Goal: Check status: Check status

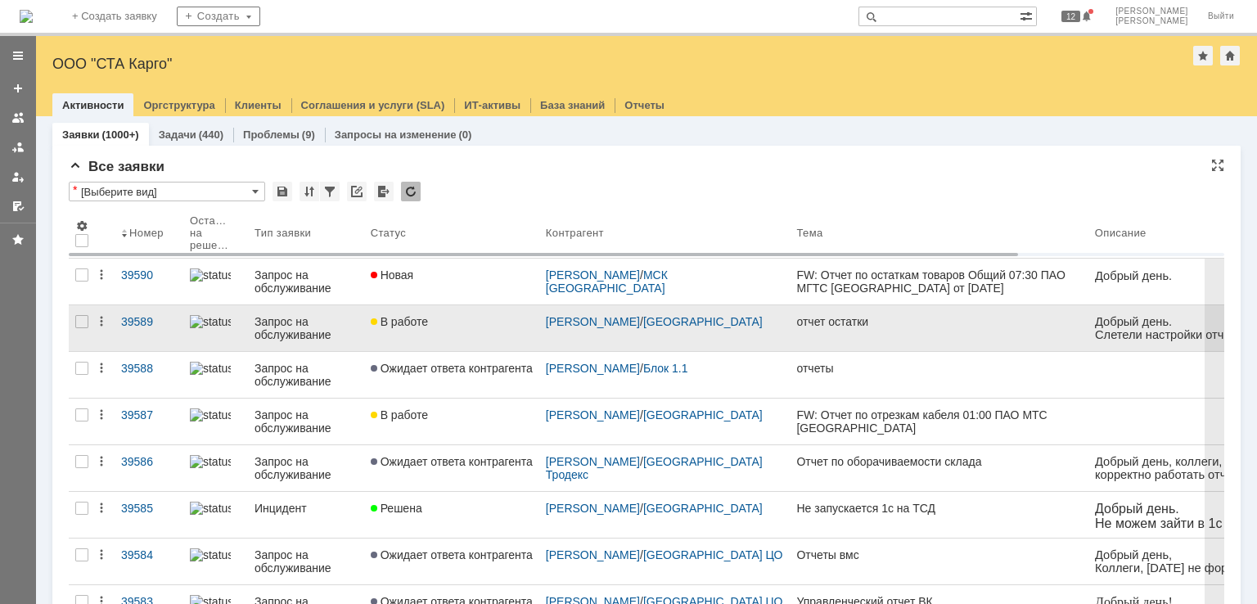
click at [486, 324] on div "В работе" at bounding box center [452, 321] width 162 height 13
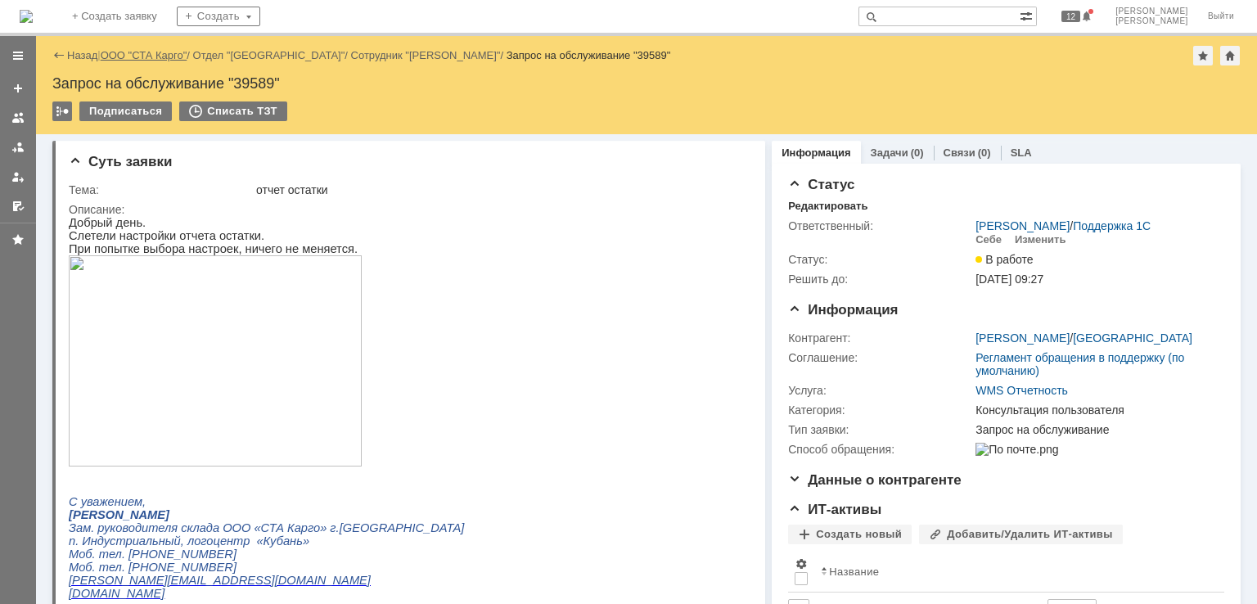
click at [131, 54] on link "ООО "СТА Карго"" at bounding box center [144, 55] width 87 height 12
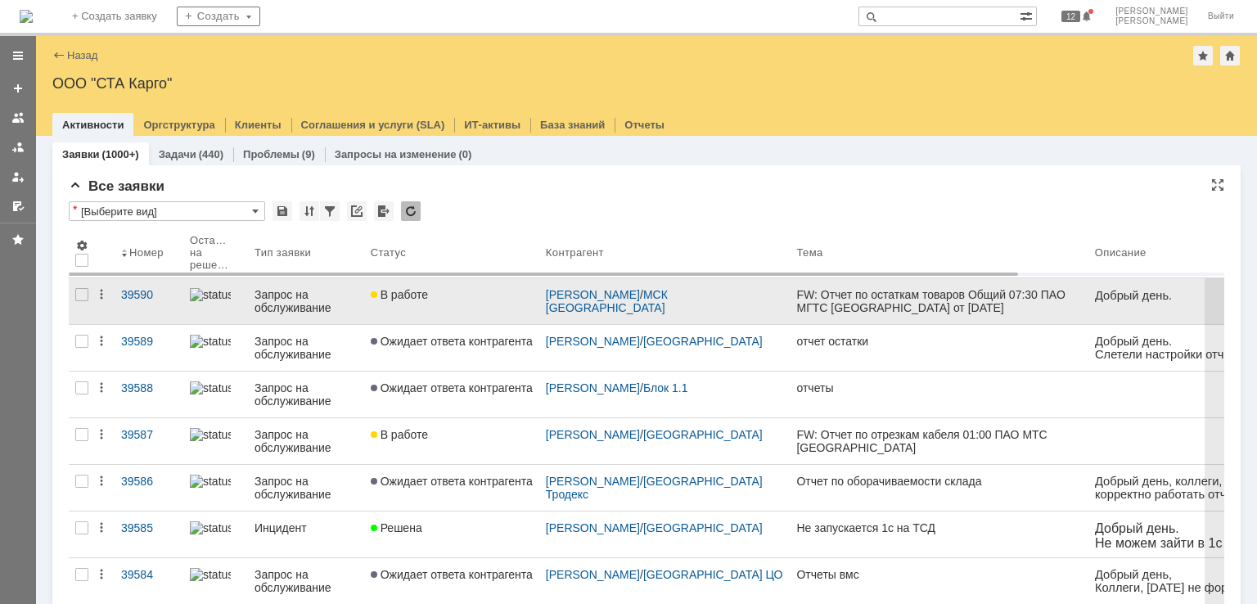
click at [439, 303] on link "В работе" at bounding box center [451, 301] width 175 height 46
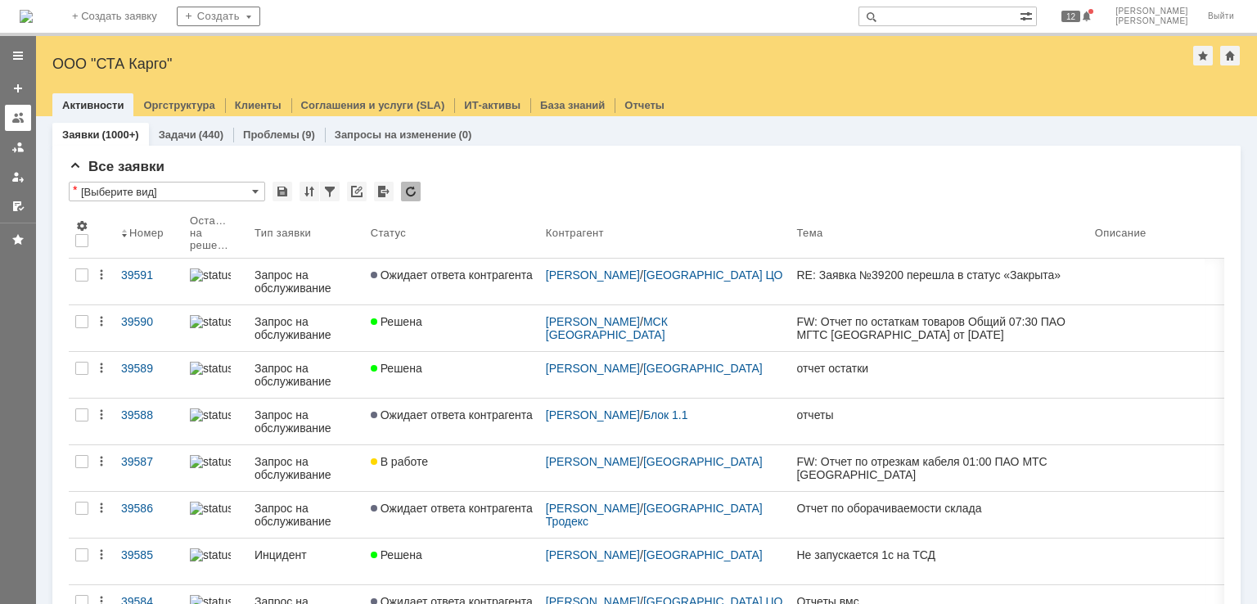
click at [27, 123] on link at bounding box center [18, 118] width 26 height 26
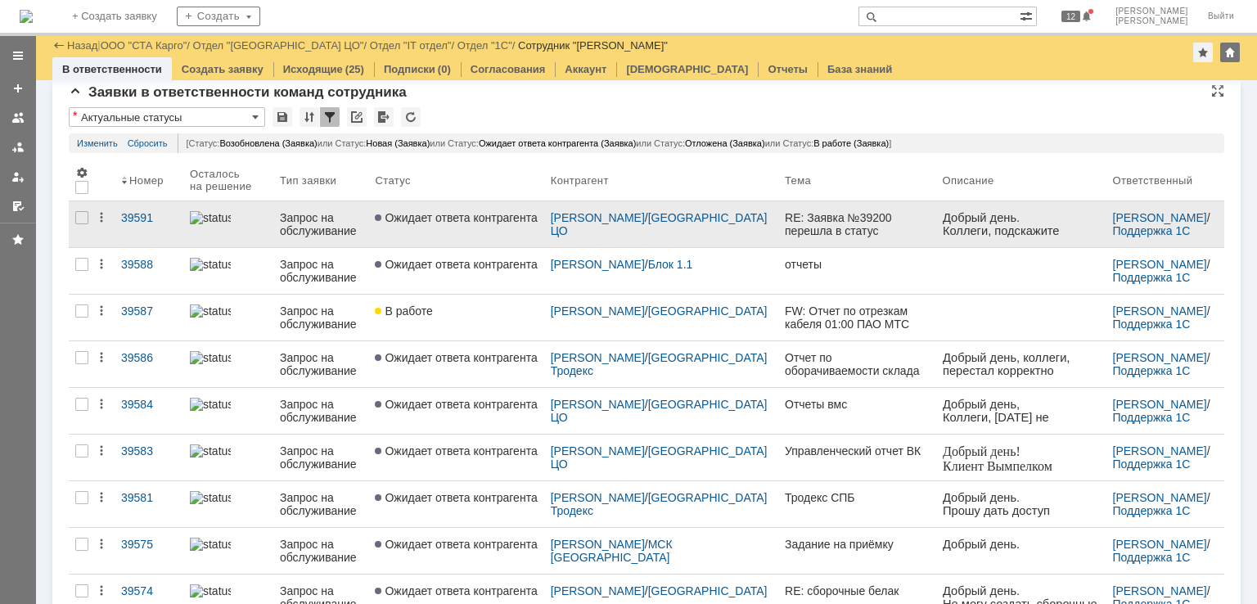
click at [506, 236] on link "Ожидает ответа контрагента" at bounding box center [455, 224] width 175 height 46
